Goal: Obtain resource: Obtain resource

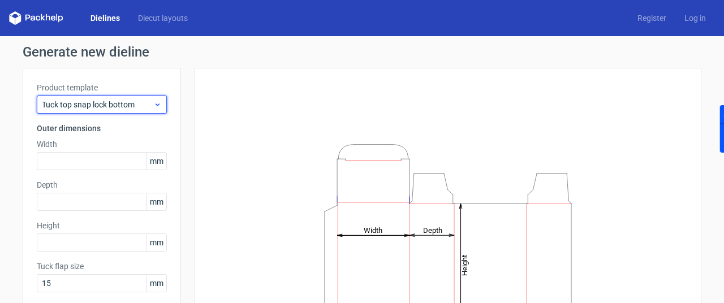
click at [156, 103] on icon at bounding box center [157, 104] width 8 height 9
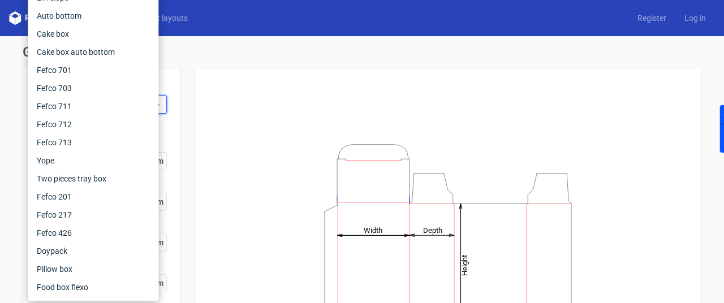
click at [243, 84] on div "Height Depth Width" at bounding box center [448, 251] width 478 height 338
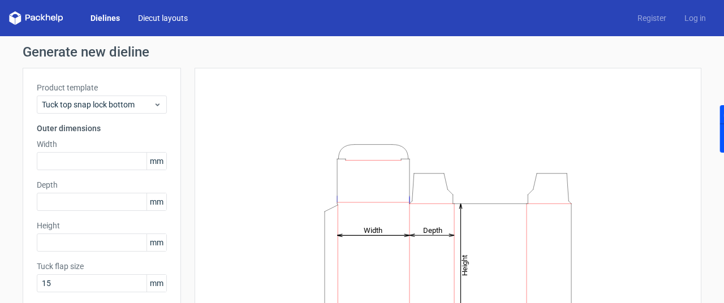
click at [161, 19] on link "Diecut layouts" at bounding box center [163, 17] width 68 height 11
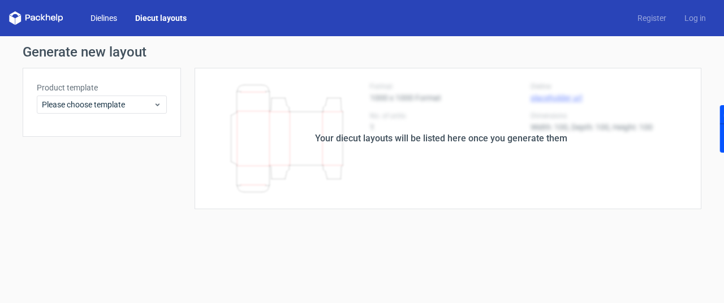
click at [103, 14] on link "Dielines" at bounding box center [103, 17] width 45 height 11
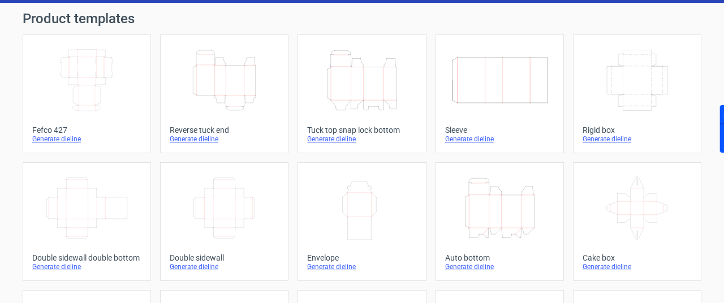
scroll to position [57, 0]
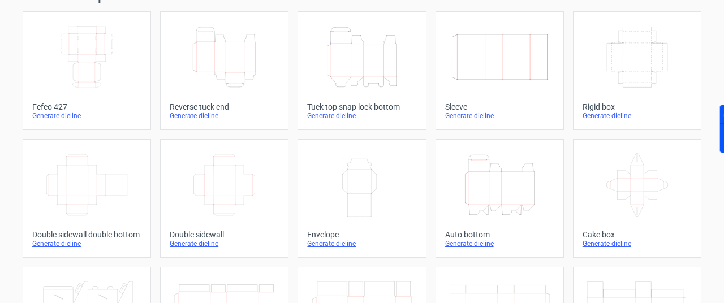
click at [656, 85] on icon "Width Depth Height" at bounding box center [637, 56] width 100 height 63
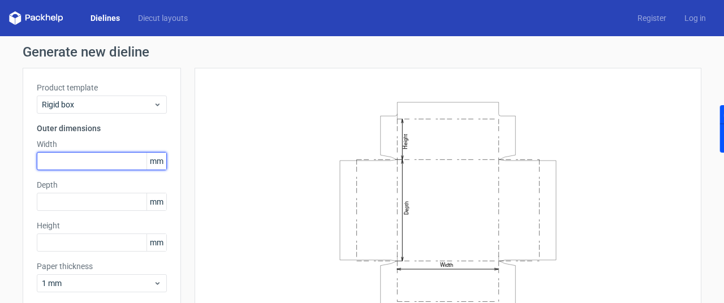
click at [103, 160] on input "text" at bounding box center [102, 161] width 130 height 18
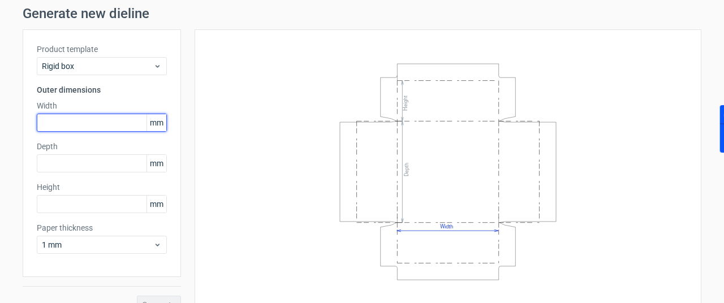
scroll to position [58, 0]
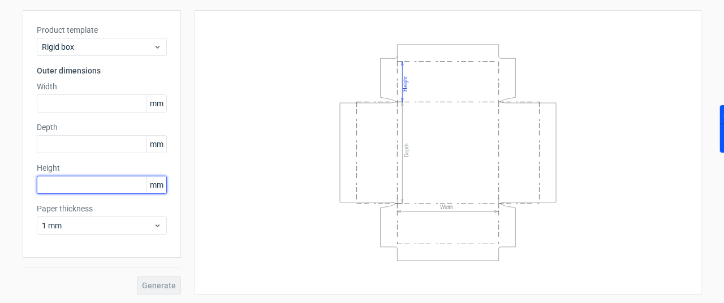
click at [79, 183] on input "text" at bounding box center [102, 185] width 130 height 18
type input "120"
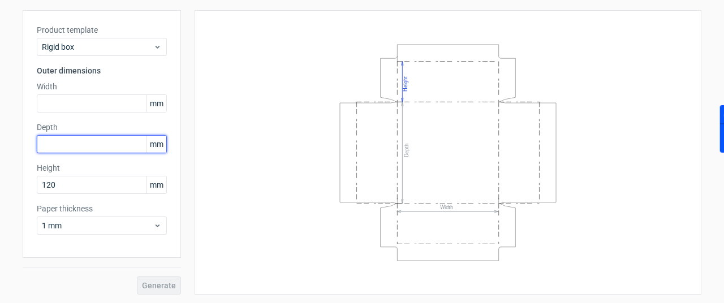
click at [104, 139] on input "text" at bounding box center [102, 144] width 130 height 18
type input "300"
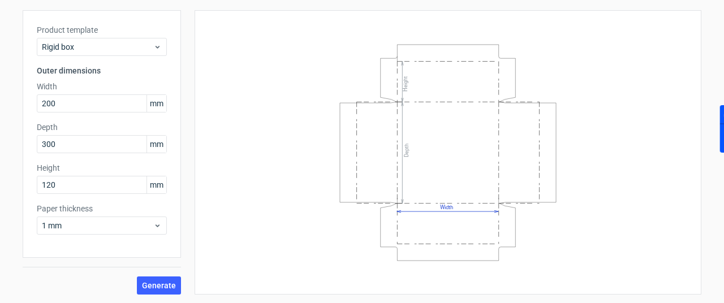
click at [253, 146] on div "Width Depth Height" at bounding box center [448, 152] width 478 height 256
drag, startPoint x: 427, startPoint y: 260, endPoint x: 410, endPoint y: 234, distance: 31.8
click at [406, 242] on div "Width Depth Height" at bounding box center [448, 152] width 478 height 256
click at [608, 196] on icon "Width Depth Height" at bounding box center [447, 153] width 339 height 226
click at [587, 212] on icon "Width Depth Height" at bounding box center [447, 153] width 339 height 226
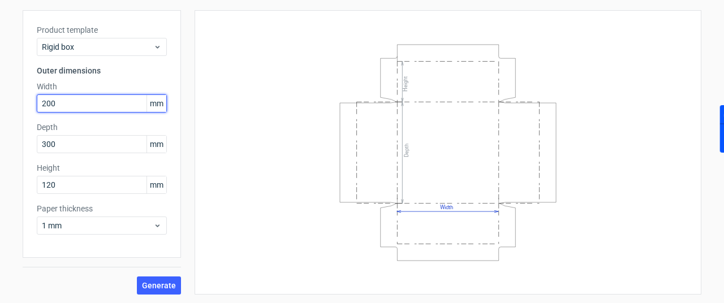
drag, startPoint x: 110, startPoint y: 104, endPoint x: 26, endPoint y: 103, distance: 84.3
click at [26, 103] on div "Product template Rigid box Outer dimensions Width 200 mm Depth 300 mm Height 12…" at bounding box center [102, 134] width 158 height 248
type input "300"
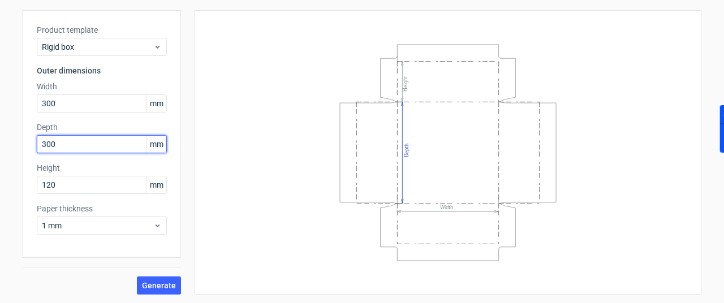
drag, startPoint x: 43, startPoint y: 145, endPoint x: 18, endPoint y: 144, distance: 25.5
click at [18, 144] on div "Generate new dieline Product template Rigid box Outer dimensions Width 300 mm D…" at bounding box center [362, 141] width 724 height 325
type input "200"
click at [251, 146] on div "Width Depth Height" at bounding box center [448, 152] width 478 height 256
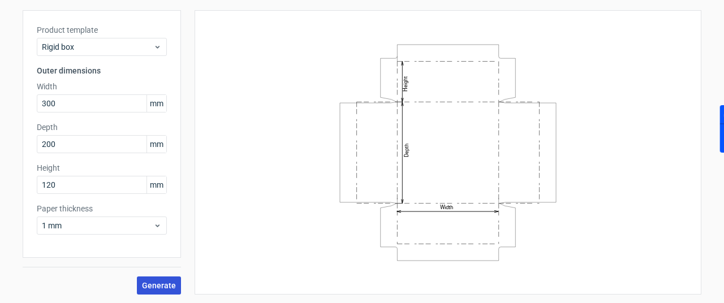
click at [158, 286] on span "Generate" at bounding box center [159, 286] width 34 height 8
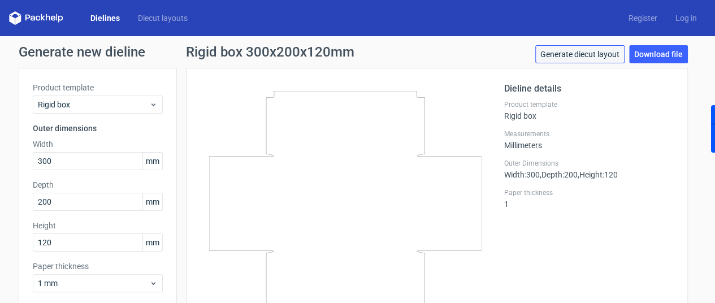
click at [603, 59] on link "Generate diecut layout" at bounding box center [579, 54] width 89 height 18
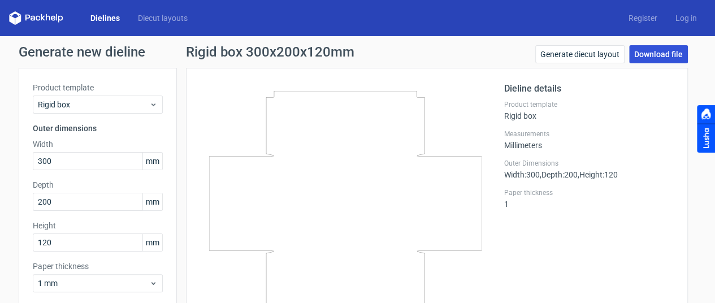
click at [673, 58] on link "Download file" at bounding box center [658, 54] width 59 height 18
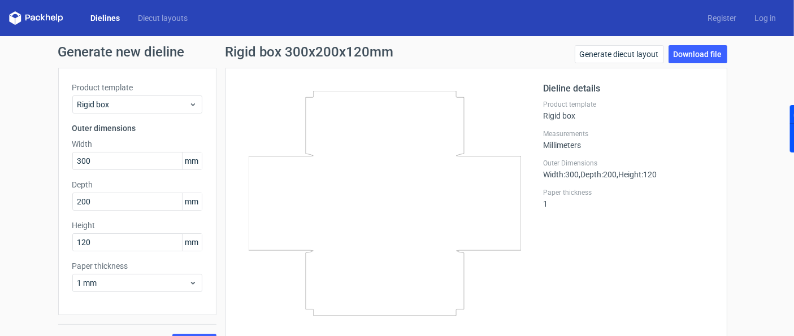
click at [344, 170] on icon at bounding box center [385, 203] width 273 height 225
drag, startPoint x: 313, startPoint y: 165, endPoint x: 285, endPoint y: 165, distance: 28.3
click at [285, 165] on icon at bounding box center [385, 203] width 273 height 225
drag, startPoint x: 408, startPoint y: 168, endPoint x: 391, endPoint y: 168, distance: 17.0
click at [390, 168] on icon at bounding box center [385, 203] width 273 height 225
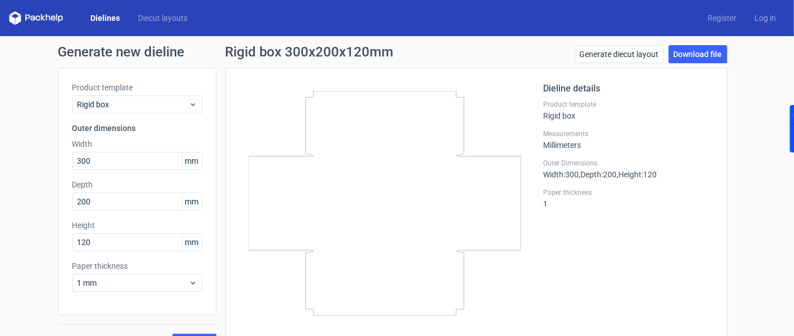
click at [516, 154] on icon at bounding box center [385, 203] width 273 height 225
drag, startPoint x: 327, startPoint y: 135, endPoint x: 306, endPoint y: 153, distance: 27.3
click at [306, 153] on icon at bounding box center [385, 203] width 273 height 225
click at [305, 149] on line at bounding box center [305, 125] width 0 height 57
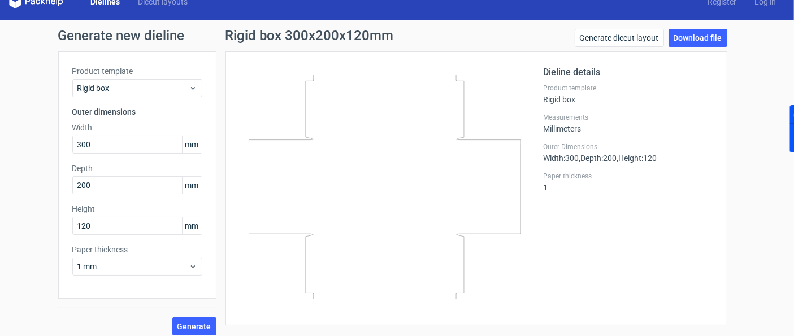
scroll to position [24, 0]
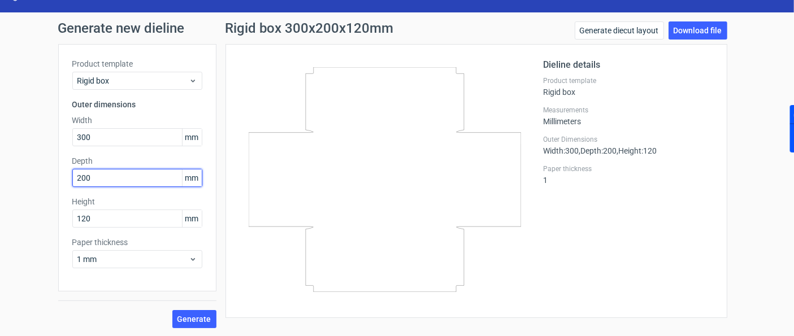
drag, startPoint x: 94, startPoint y: 176, endPoint x: 50, endPoint y: 178, distance: 44.1
click at [50, 178] on div "Generate new dieline Product template Rigid box Outer dimensions Width 300 mm D…" at bounding box center [397, 174] width 794 height 325
type input "300"
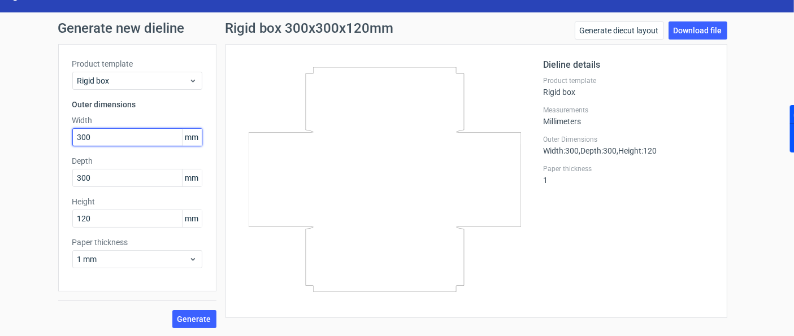
drag, startPoint x: 107, startPoint y: 130, endPoint x: 40, endPoint y: 142, distance: 68.4
click at [31, 136] on div "Generate new dieline Product template Rigid box Outer dimensions Width 300 mm D…" at bounding box center [397, 174] width 794 height 325
type input "200"
click at [206, 303] on span "Generate" at bounding box center [195, 320] width 34 height 8
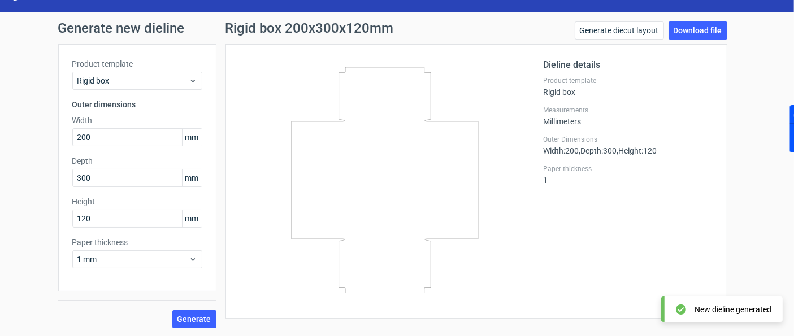
click at [695, 303] on div "New dieline generated" at bounding box center [733, 309] width 77 height 11
click at [694, 21] on link "Download file" at bounding box center [698, 30] width 59 height 18
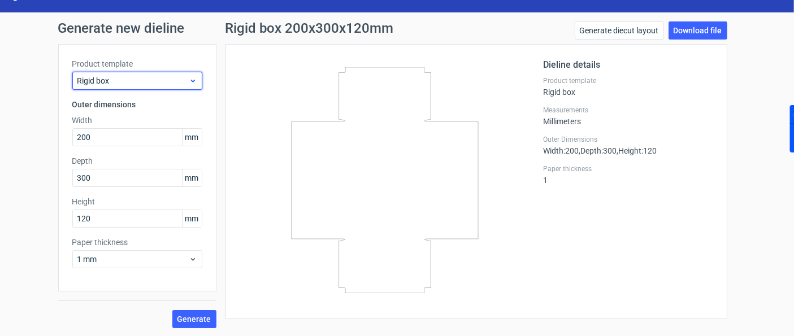
click at [183, 75] on span "Rigid box" at bounding box center [132, 80] width 111 height 11
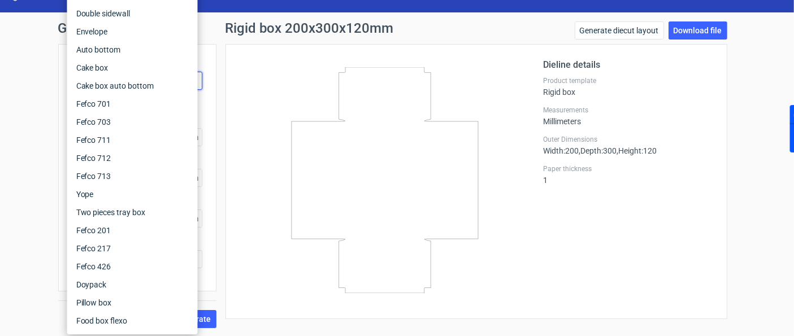
click at [249, 96] on icon at bounding box center [385, 180] width 273 height 226
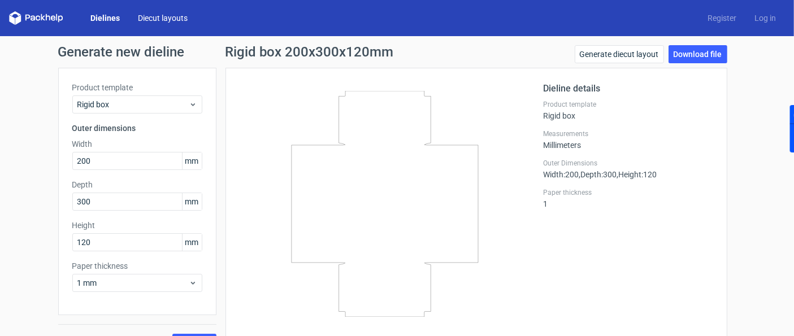
click at [150, 12] on link "Diecut layouts" at bounding box center [163, 17] width 68 height 11
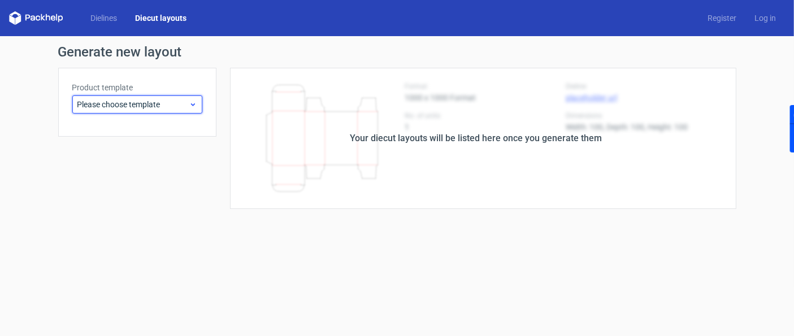
click at [155, 99] on span "Please choose template" at bounding box center [132, 104] width 111 height 11
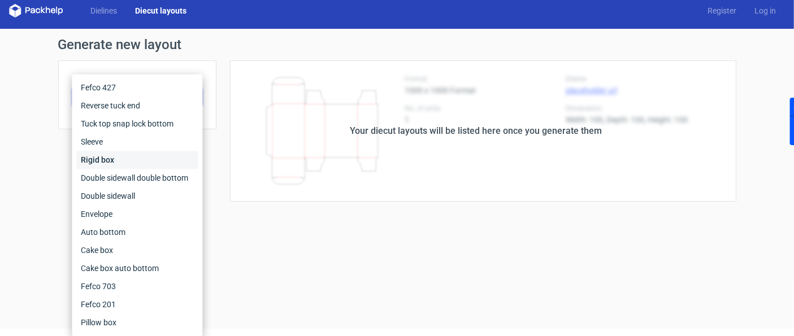
click at [126, 154] on div "Rigid box" at bounding box center [137, 160] width 122 height 18
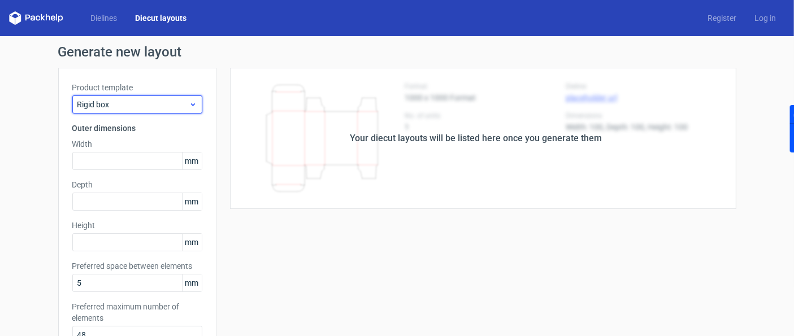
click at [153, 99] on span "Rigid box" at bounding box center [132, 104] width 111 height 11
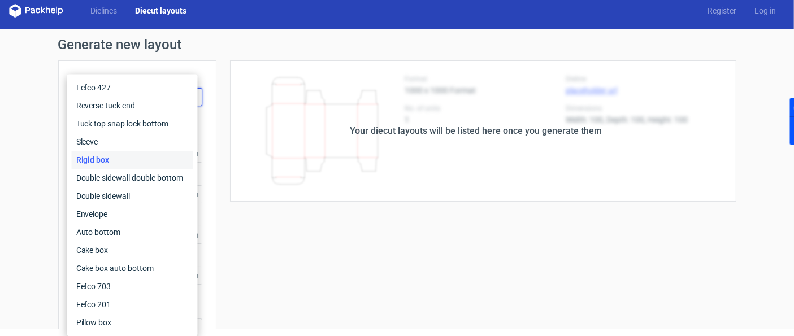
click at [142, 152] on div "Rigid box" at bounding box center [133, 160] width 122 height 18
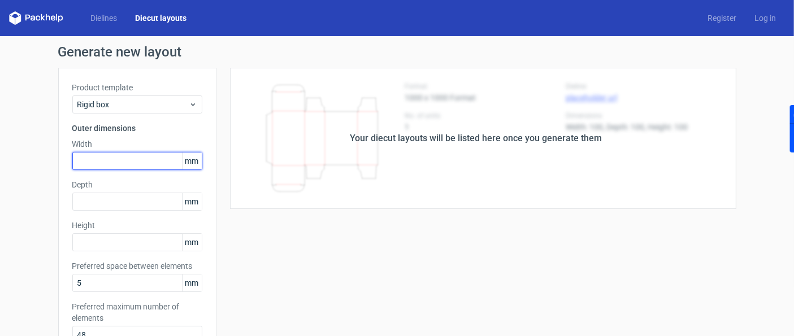
click at [127, 153] on input "text" at bounding box center [137, 161] width 130 height 18
type input "300"
type input "200"
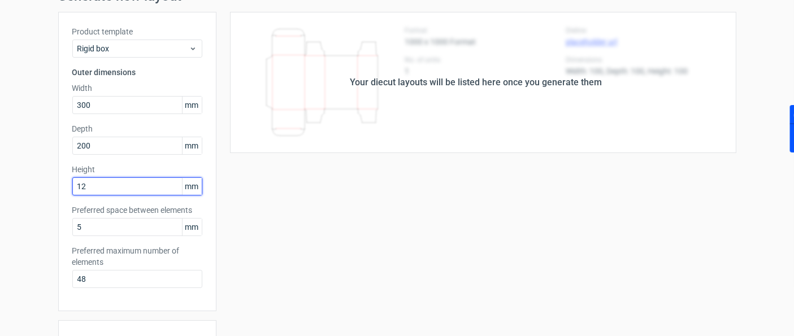
scroll to position [126, 0]
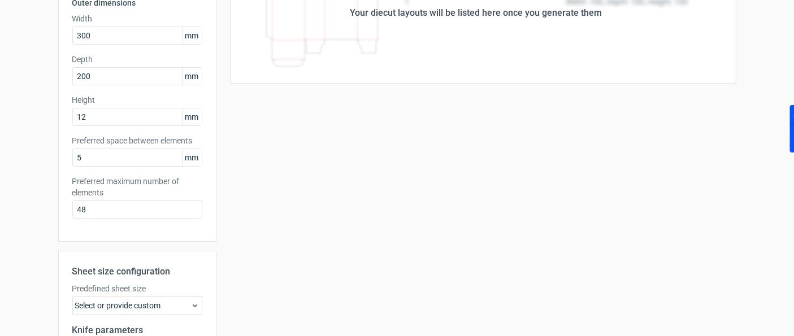
click at [271, 207] on div "Your diecut layouts will be listed here once you generate them Height Depth Wid…" at bounding box center [477, 208] width 520 height 532
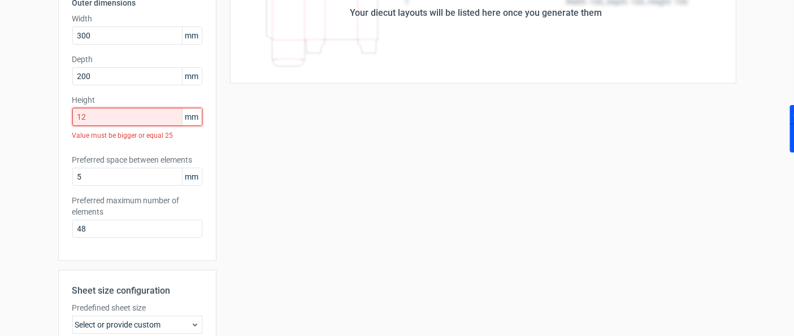
click at [134, 108] on input "12" at bounding box center [137, 117] width 130 height 18
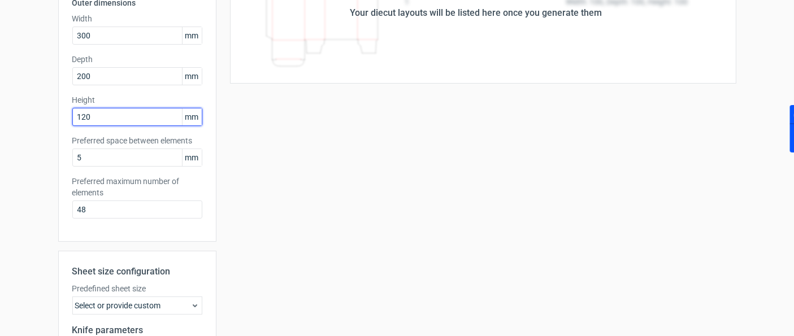
type input "120"
click at [370, 170] on div "Your diecut layouts will be listed here once you generate them Height Depth Wid…" at bounding box center [477, 208] width 520 height 532
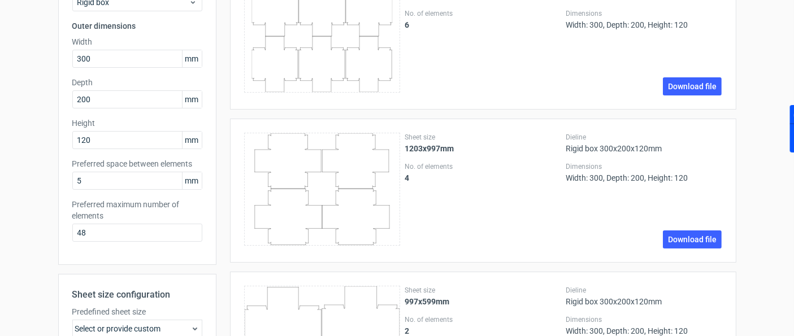
scroll to position [20, 0]
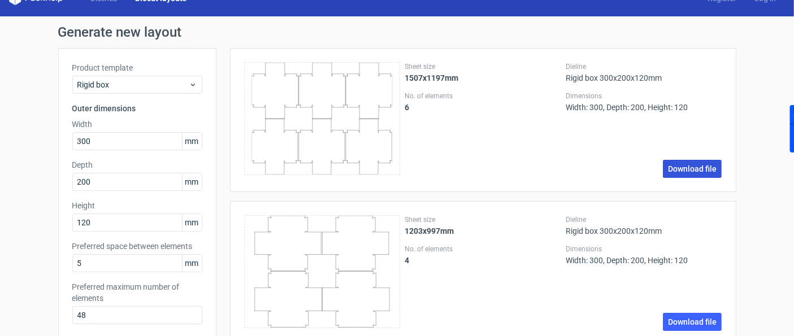
click at [680, 166] on link "Download file" at bounding box center [692, 169] width 59 height 18
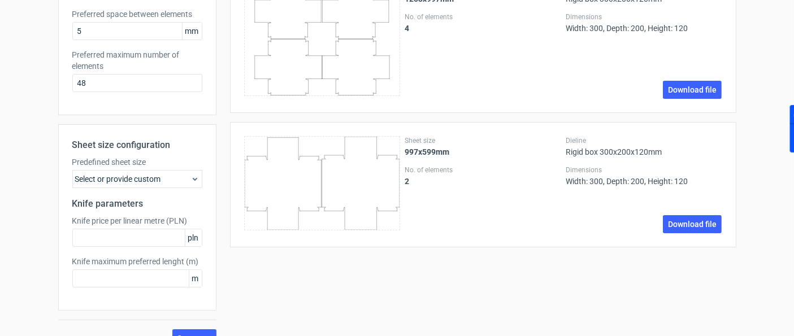
scroll to position [271, 0]
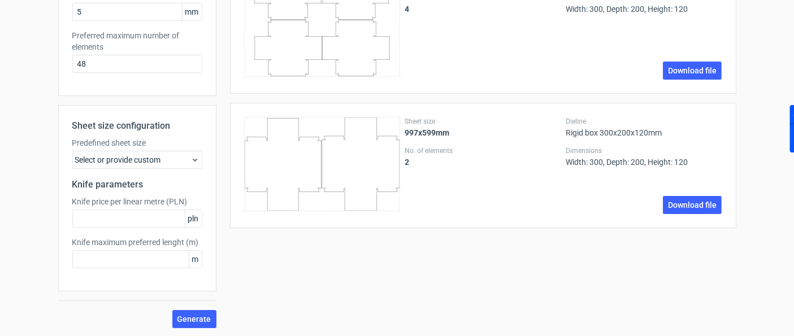
click at [179, 159] on div "Select or provide custom" at bounding box center [137, 160] width 130 height 18
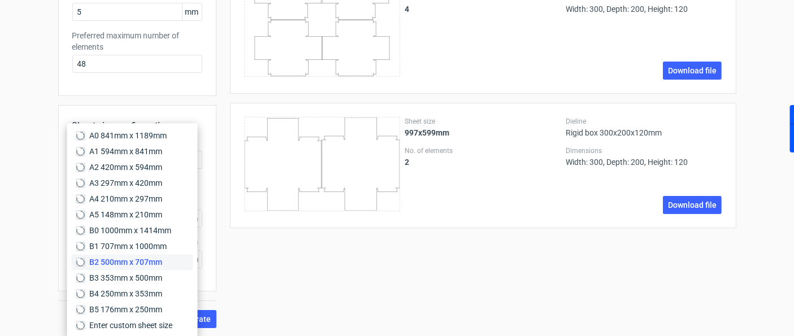
scroll to position [10, 0]
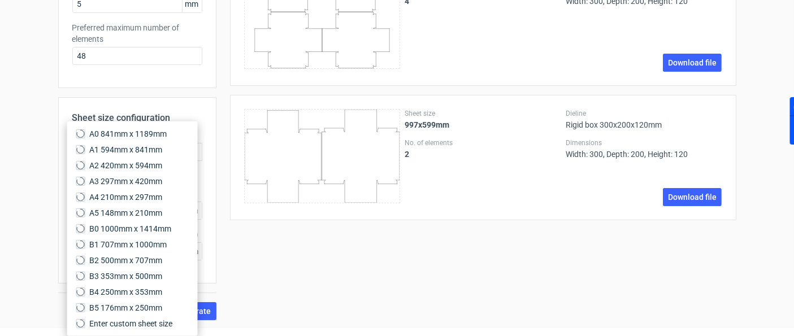
click at [310, 301] on div "Sheet size 1507x1197mm No. of elements 6 Dieline Rigid box 300x200x120mm Dimens…" at bounding box center [477, 55] width 520 height 532
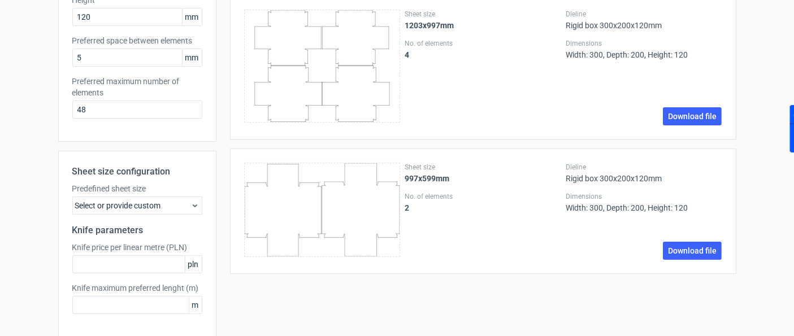
scroll to position [145, 0]
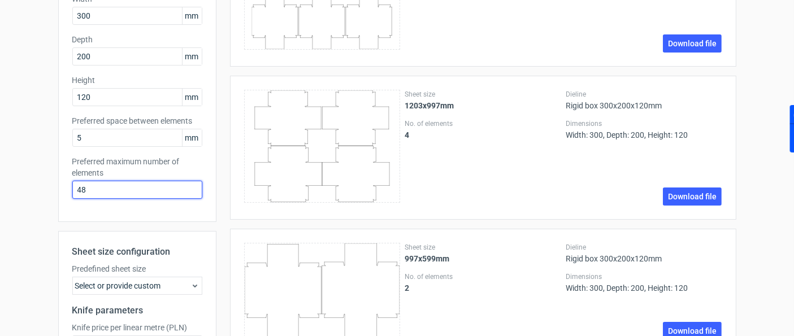
click at [124, 181] on input "48" at bounding box center [137, 190] width 130 height 18
drag, startPoint x: 124, startPoint y: 180, endPoint x: 30, endPoint y: 185, distance: 94.6
click at [29, 187] on div "Generate new layout Product template Rigid box Outer dimensions Width 300 mm De…" at bounding box center [397, 177] width 794 height 573
type input "5"
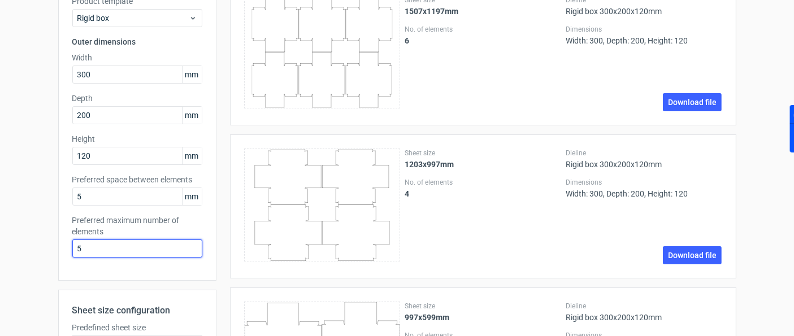
scroll to position [20, 0]
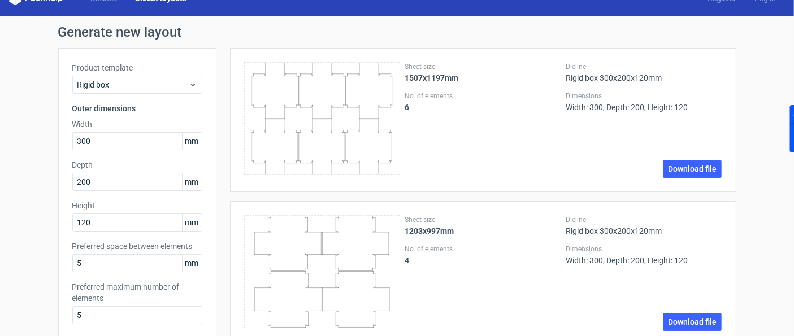
click at [5, 195] on div "Generate new layout Product template Rigid box Outer dimensions Width 300 mm De…" at bounding box center [397, 302] width 794 height 573
click at [136, 254] on input "5" at bounding box center [137, 263] width 130 height 18
type input "10"
click at [38, 239] on div "Generate new layout Product template Rigid box Outer dimensions Width 300 mm De…" at bounding box center [397, 302] width 794 height 573
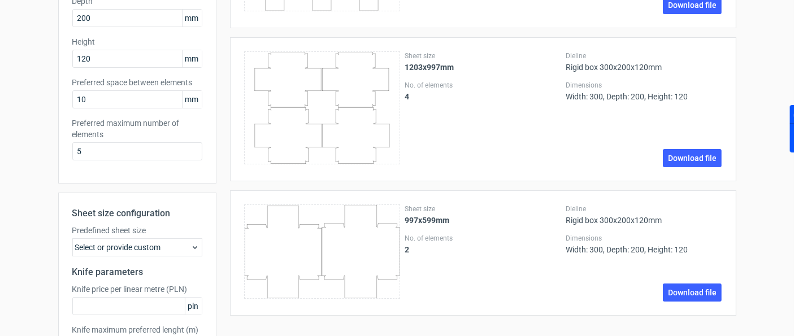
scroll to position [271, 0]
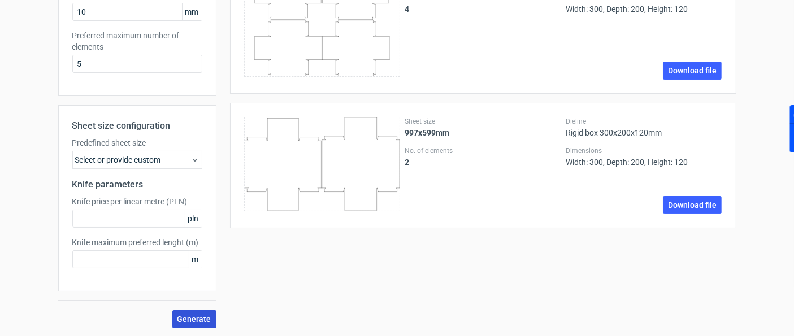
click at [181, 303] on span "Generate" at bounding box center [195, 320] width 34 height 8
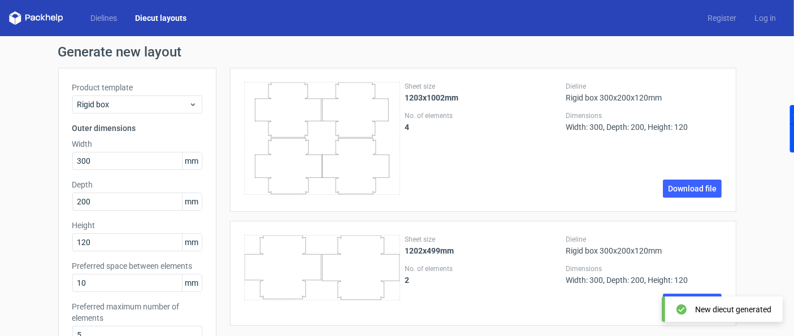
scroll to position [63, 0]
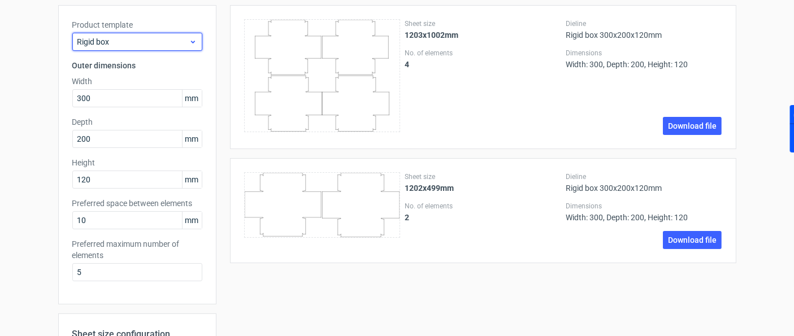
click at [150, 36] on span "Rigid box" at bounding box center [132, 41] width 111 height 11
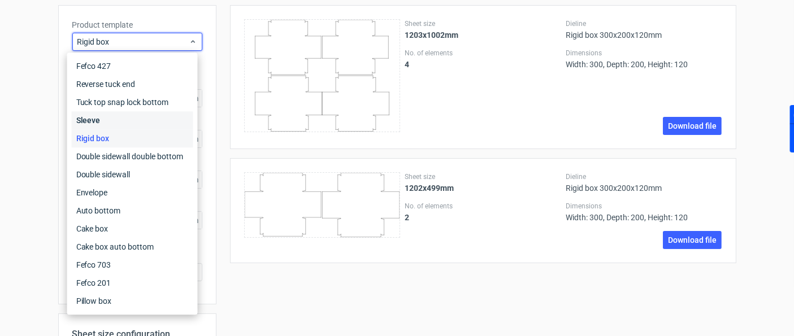
click at [102, 111] on div "Sleeve" at bounding box center [133, 120] width 122 height 18
